Goal: Book appointment/travel/reservation

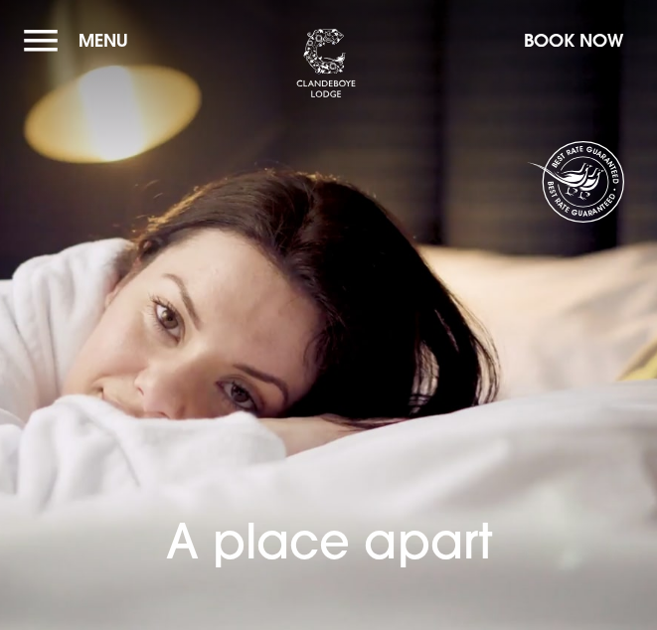
click at [38, 41] on button "Menu" at bounding box center [81, 40] width 114 height 43
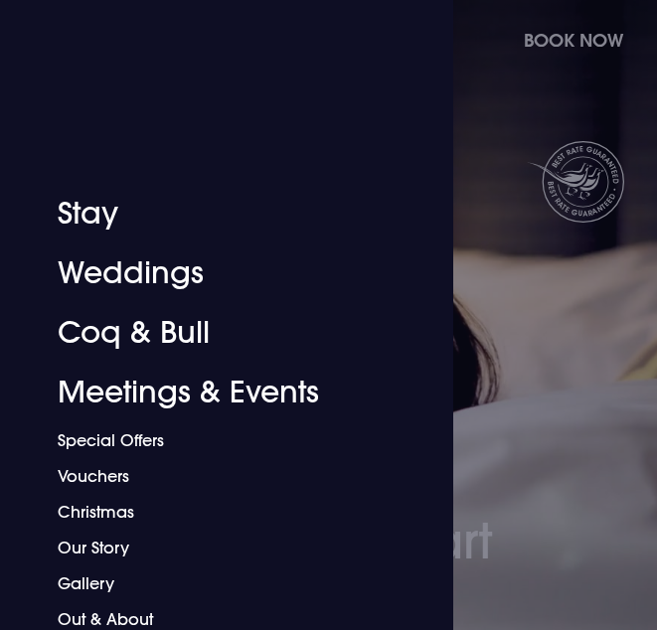
scroll to position [322, 0]
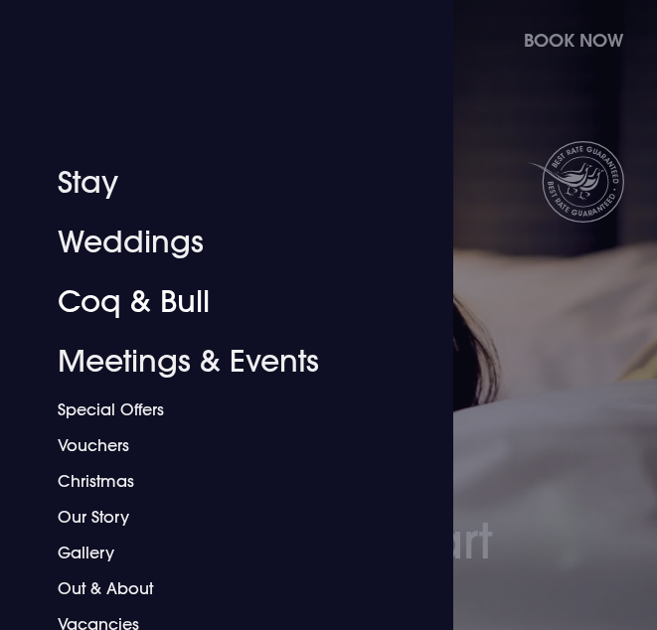
click at [98, 295] on link "Coq & Bull" at bounding box center [215, 302] width 314 height 60
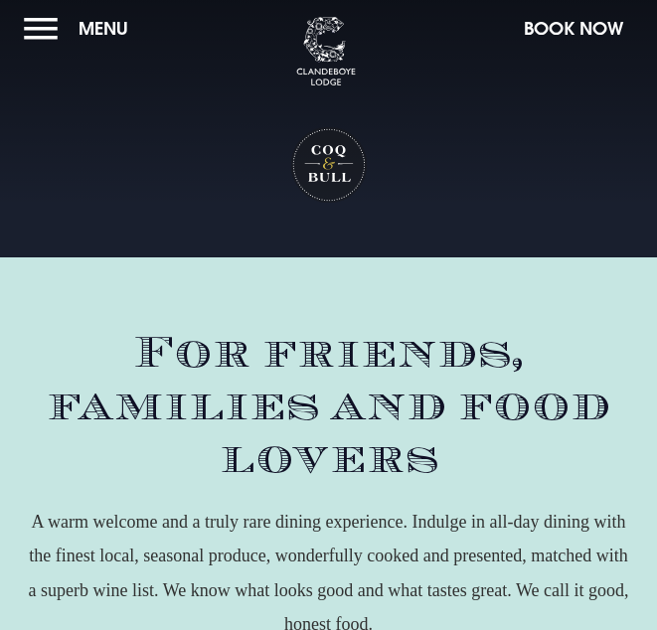
scroll to position [5, 0]
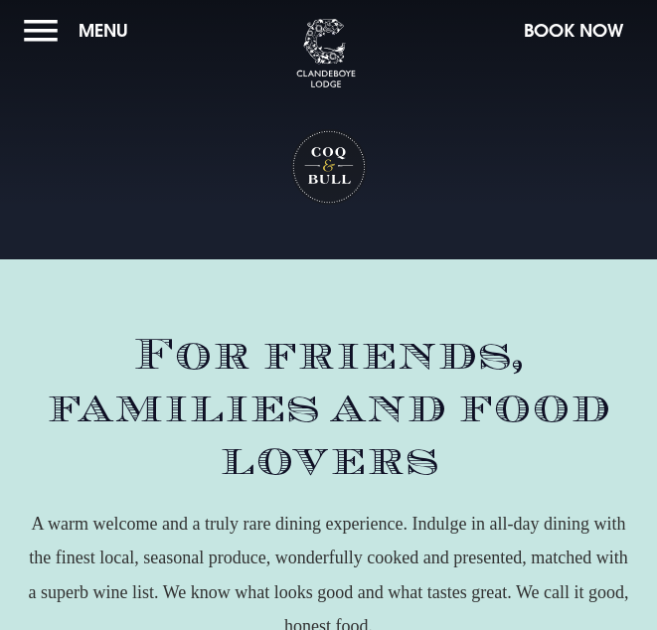
click at [526, 34] on button "Book Now" at bounding box center [573, 30] width 119 height 43
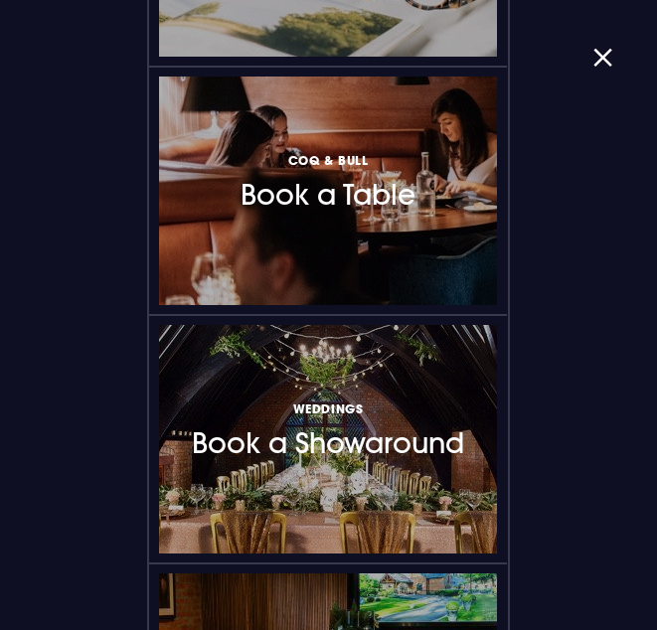
click at [250, 187] on h3 "Coq & Bull Book a Table" at bounding box center [327, 180] width 175 height 63
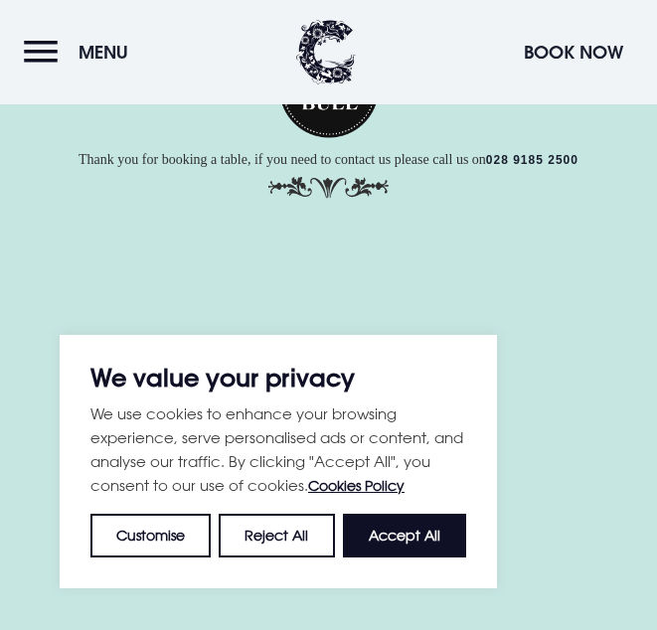
click at [399, 552] on button "Accept All" at bounding box center [404, 537] width 123 height 44
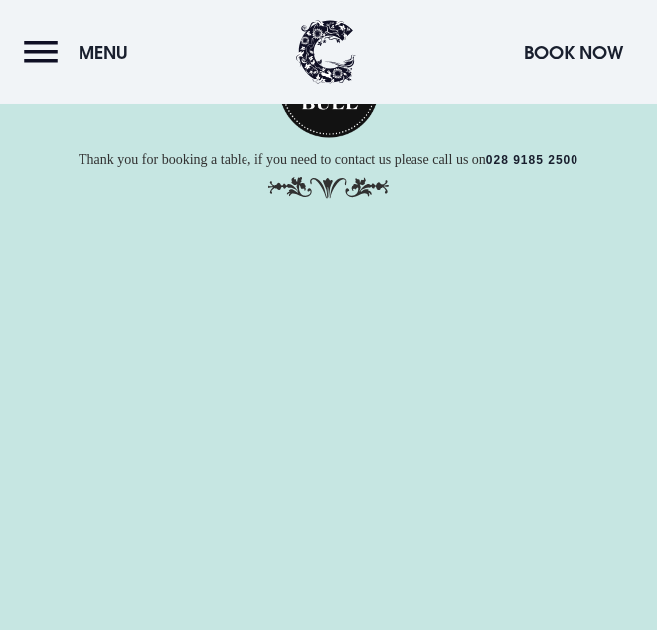
checkbox input "true"
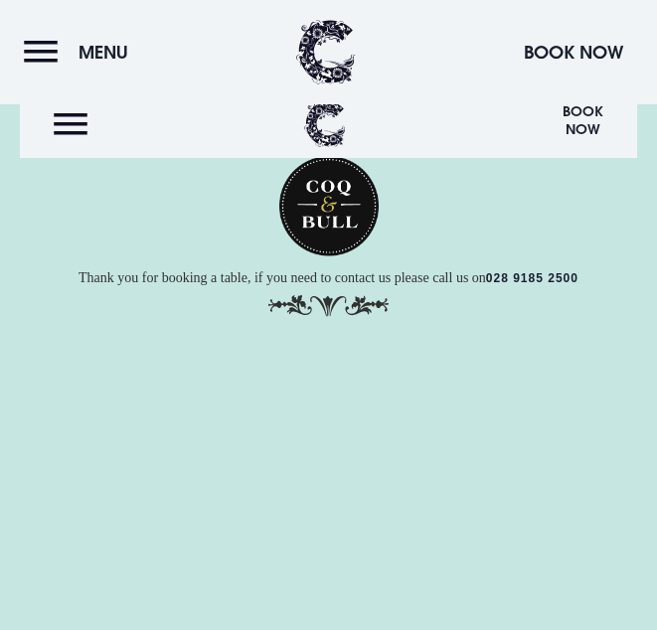
scroll to position [315, 0]
